Goal: Use online tool/utility: Utilize a website feature to perform a specific function

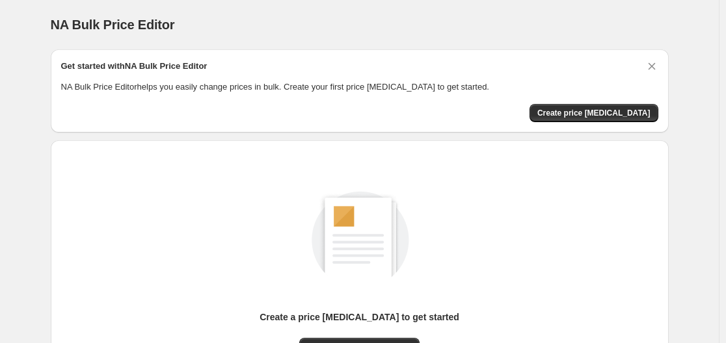
scroll to position [144, 0]
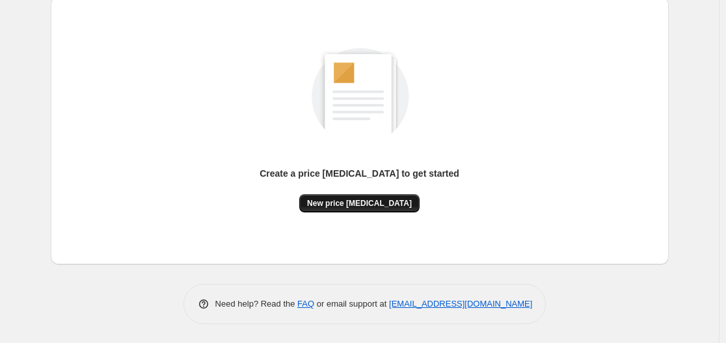
click at [362, 200] on span "New price [MEDICAL_DATA]" at bounding box center [359, 203] width 105 height 10
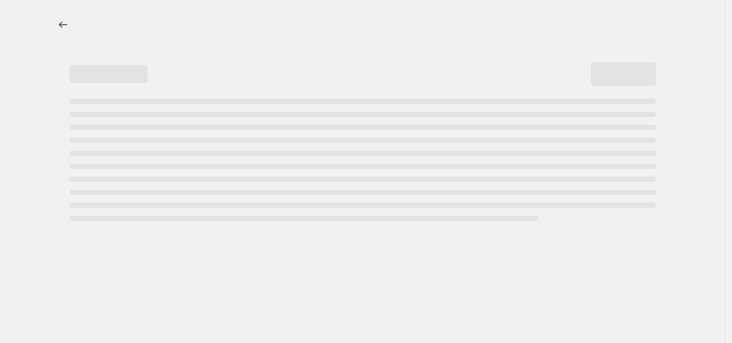
select select "percentage"
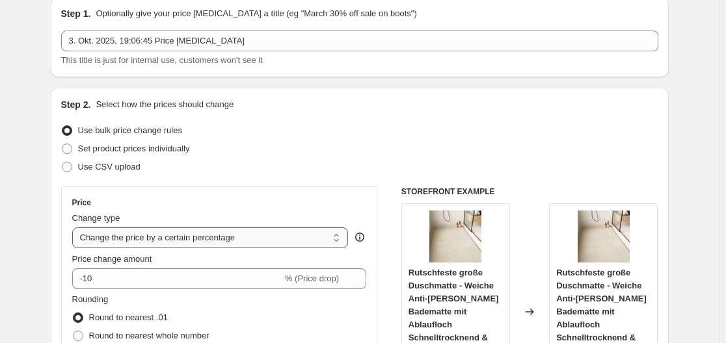
scroll to position [130, 0]
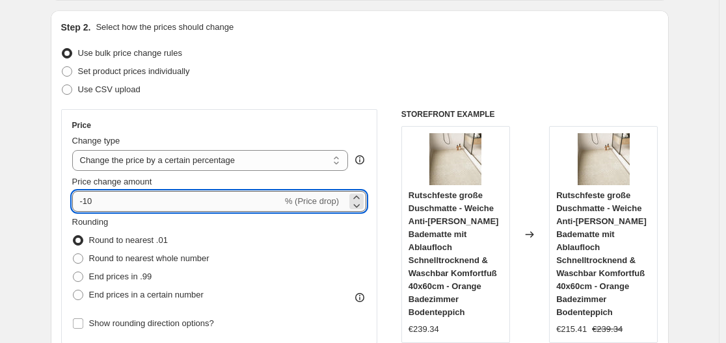
click at [151, 202] on input "-10" at bounding box center [177, 201] width 210 height 21
type input "-1"
type input "-35"
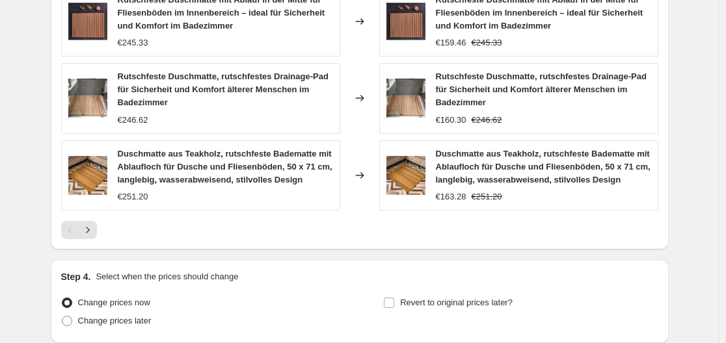
scroll to position [1043, 0]
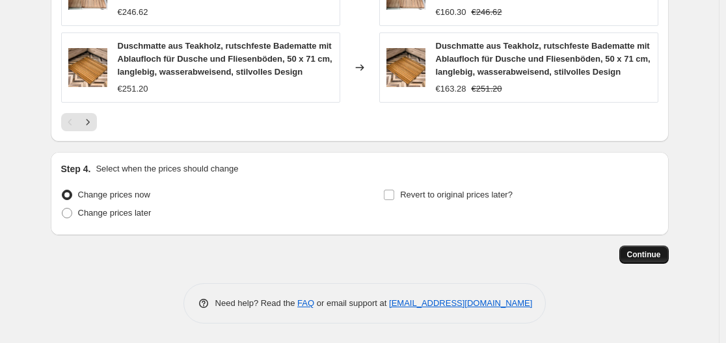
click at [659, 254] on button "Continue" at bounding box center [643, 255] width 49 height 18
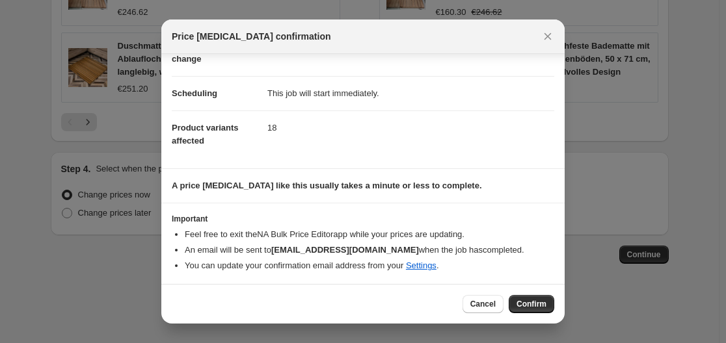
scroll to position [84, 0]
click at [529, 300] on span "Confirm" at bounding box center [531, 304] width 30 height 10
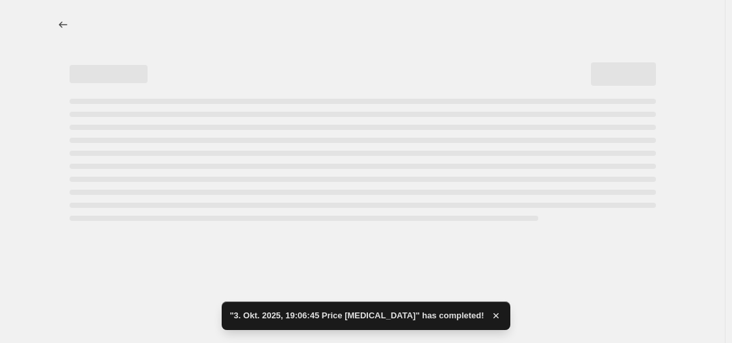
select select "percentage"
